Goal: Task Accomplishment & Management: Use online tool/utility

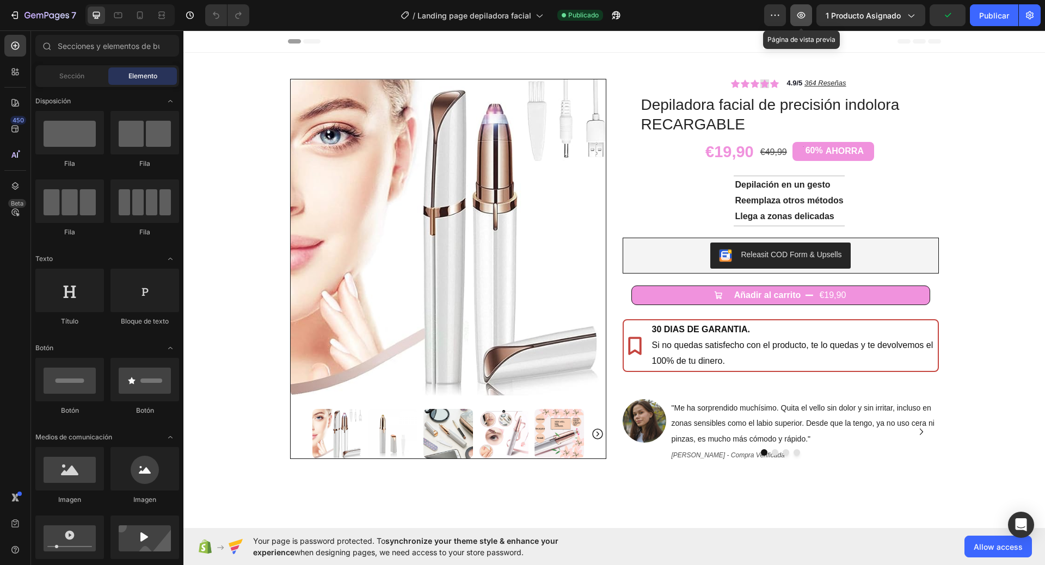
click at [799, 12] on icon "button" at bounding box center [800, 15] width 11 height 11
click at [998, 17] on font "Publicar" at bounding box center [994, 15] width 30 height 9
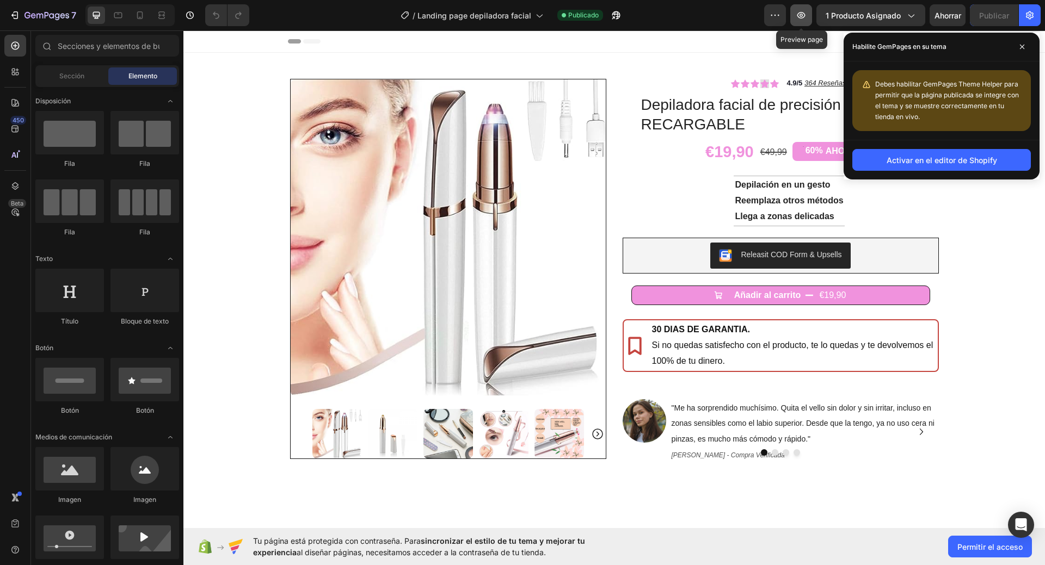
click at [803, 14] on icon "button" at bounding box center [800, 15] width 11 height 11
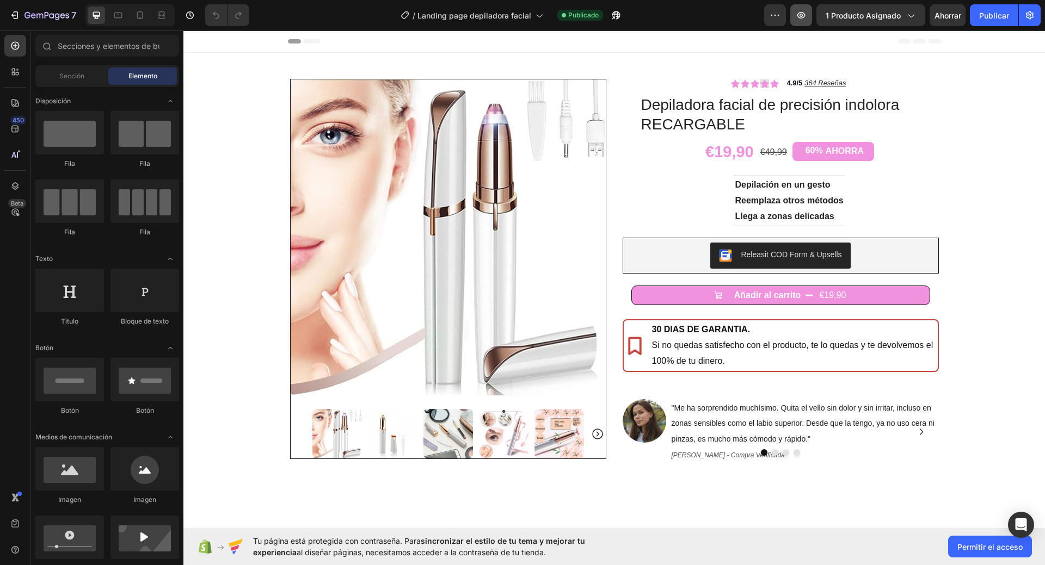
click at [803, 16] on icon "button" at bounding box center [801, 15] width 8 height 7
click at [996, 16] on font "Publicar" at bounding box center [994, 15] width 30 height 9
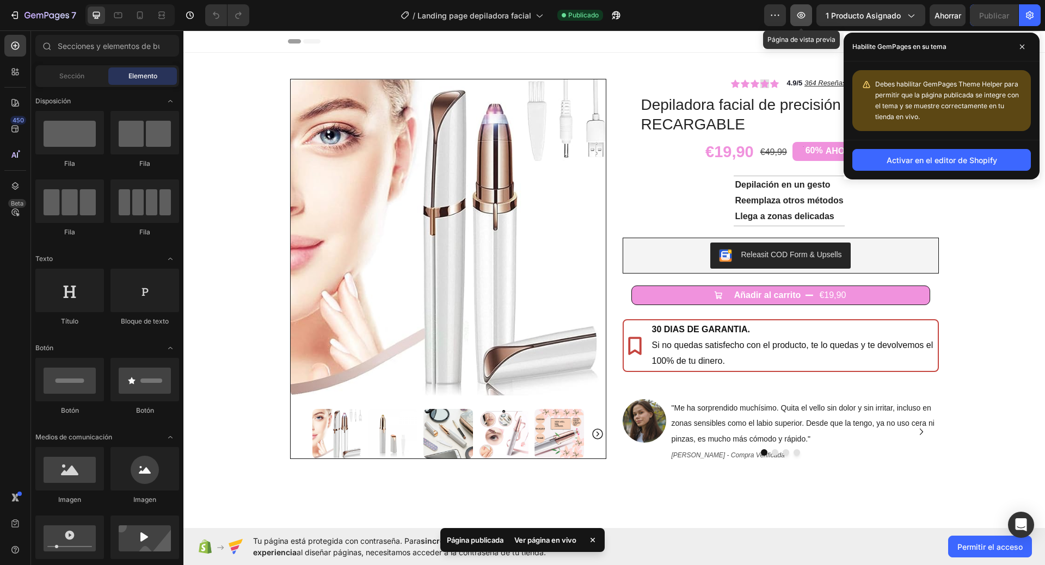
click at [804, 13] on icon "button" at bounding box center [800, 15] width 11 height 11
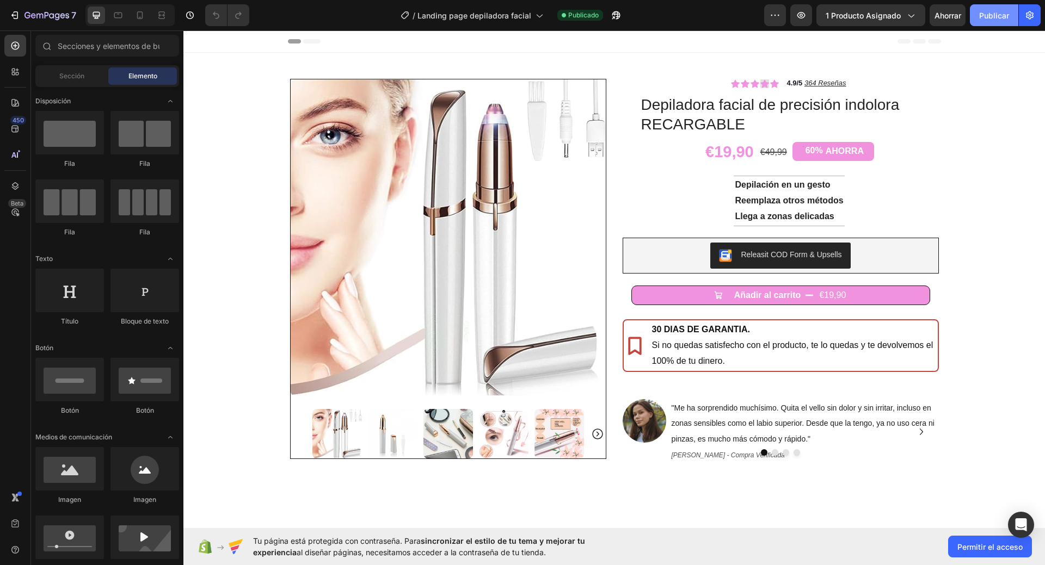
click at [998, 19] on font "Publicar" at bounding box center [994, 15] width 30 height 9
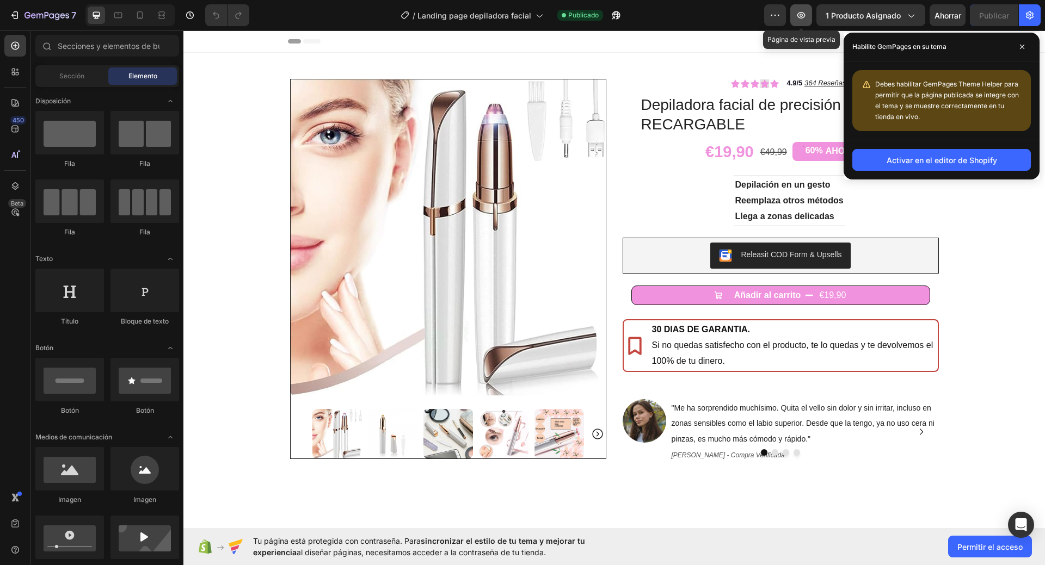
click at [798, 13] on icon "button" at bounding box center [800, 15] width 11 height 11
